Goal: Task Accomplishment & Management: Use online tool/utility

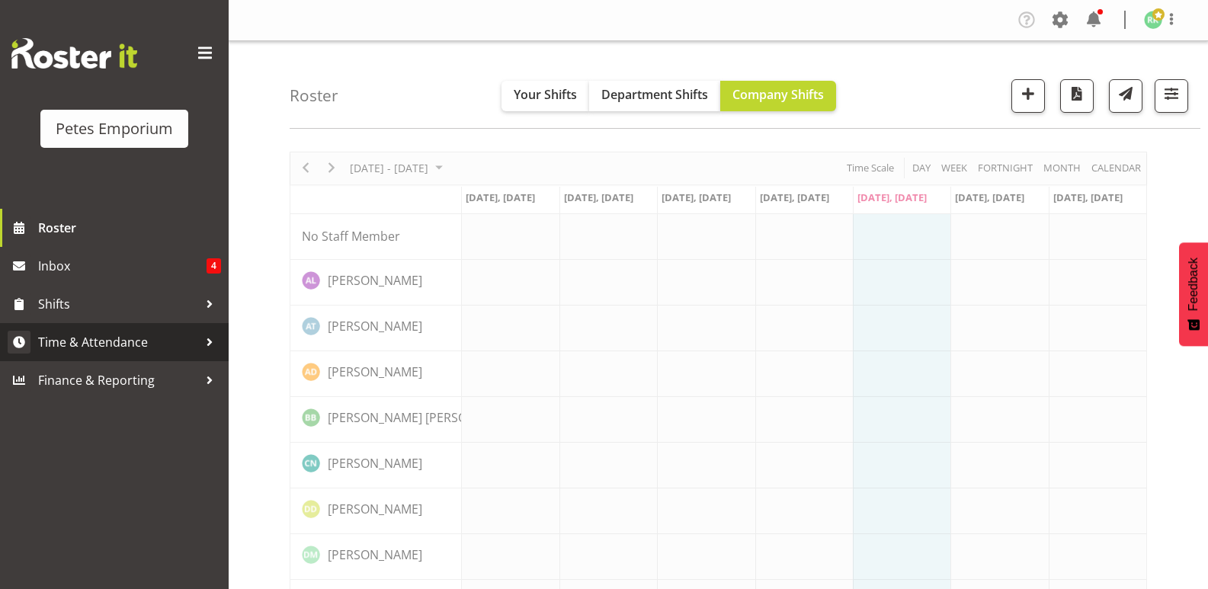
click at [132, 340] on span "Time & Attendance" at bounding box center [118, 342] width 160 height 23
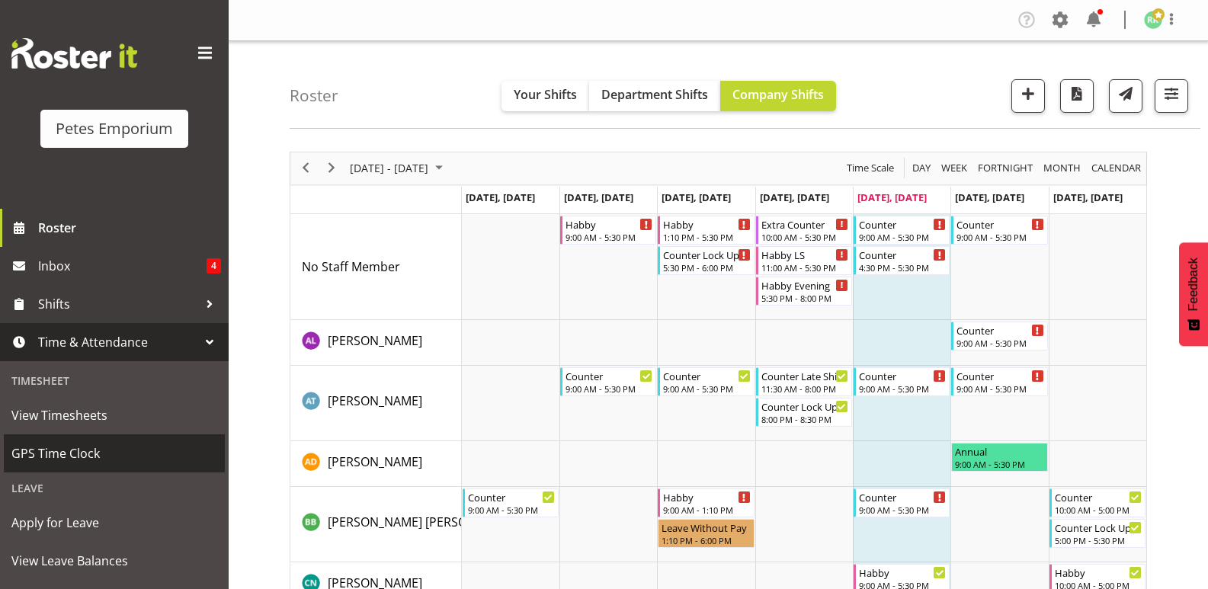
click at [99, 461] on span "GPS Time Clock" at bounding box center [114, 453] width 206 height 23
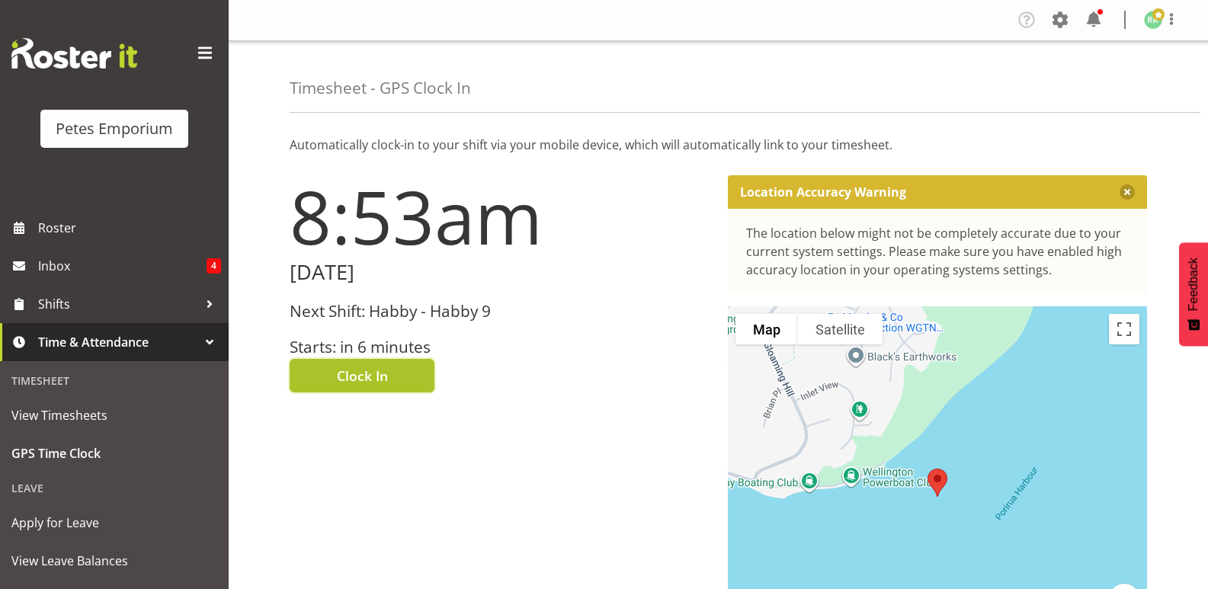
click at [392, 373] on button "Clock In" at bounding box center [362, 376] width 145 height 34
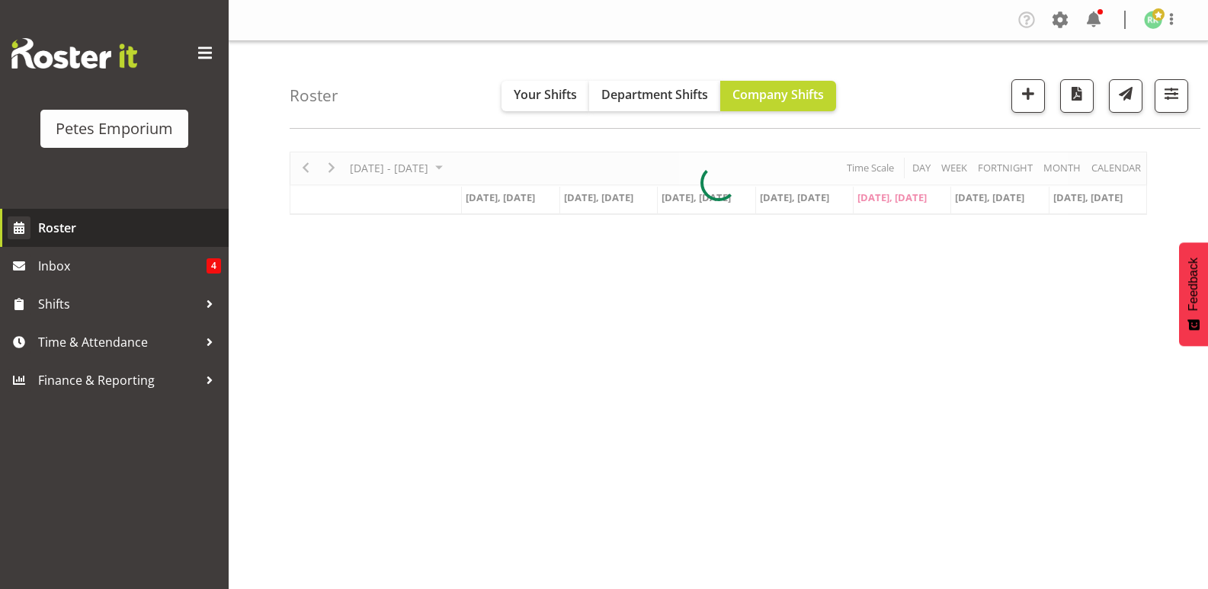
click at [57, 224] on span "Roster" at bounding box center [129, 227] width 183 height 23
click at [72, 225] on span "Roster" at bounding box center [129, 227] width 183 height 23
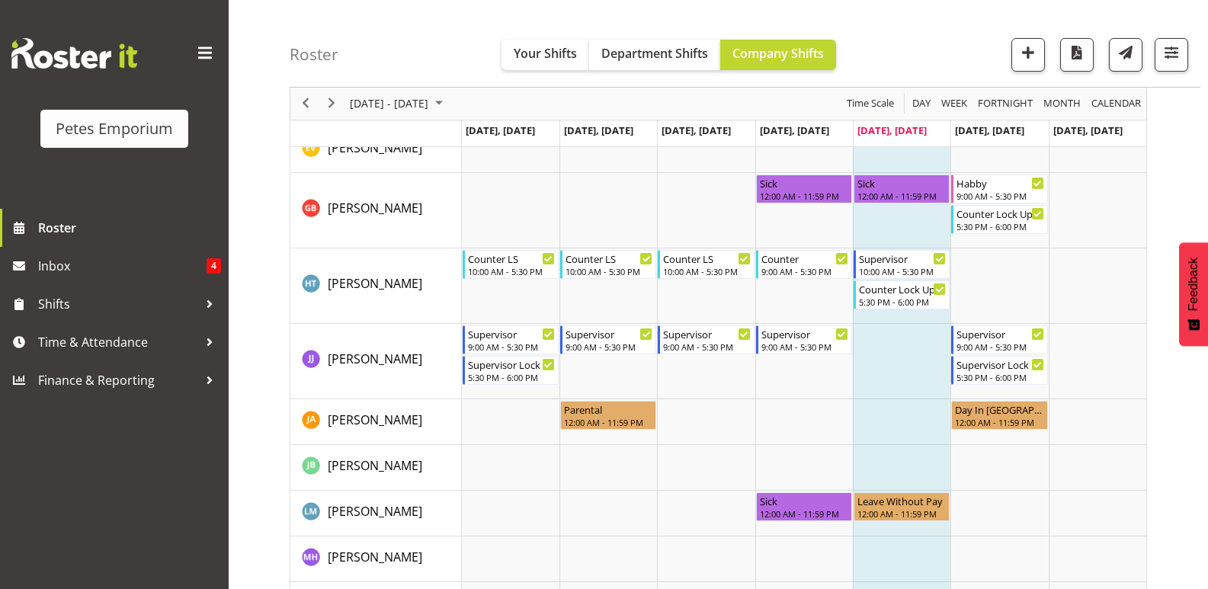
scroll to position [721, 0]
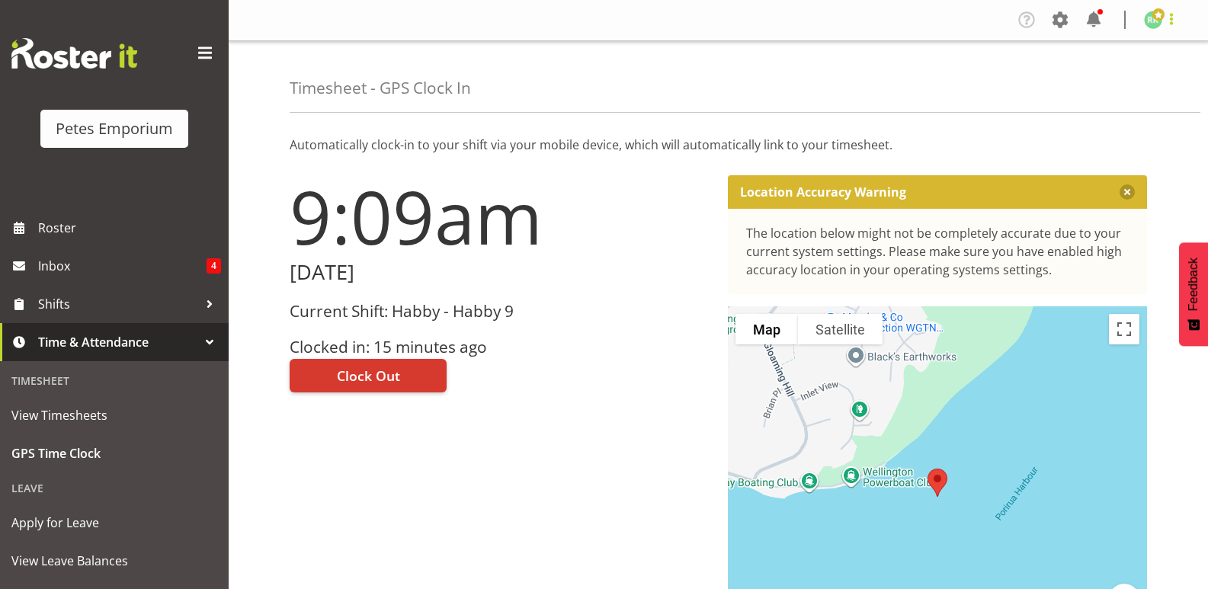
click at [1174, 24] on span at bounding box center [1171, 19] width 18 height 18
click at [1133, 80] on link "Log Out" at bounding box center [1107, 79] width 146 height 27
